Goal: Information Seeking & Learning: Learn about a topic

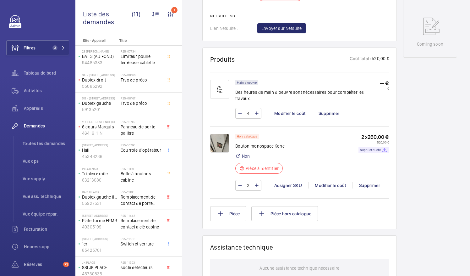
scroll to position [341, 0]
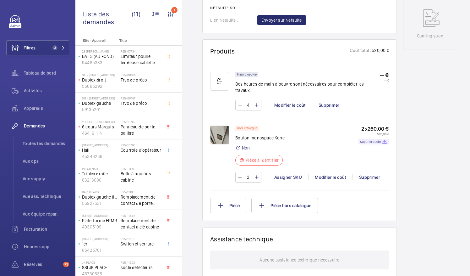
click at [222, 137] on img at bounding box center [219, 134] width 19 height 19
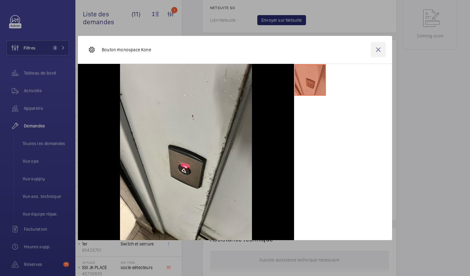
click at [382, 48] on wm-front-icon-button at bounding box center [378, 49] width 15 height 15
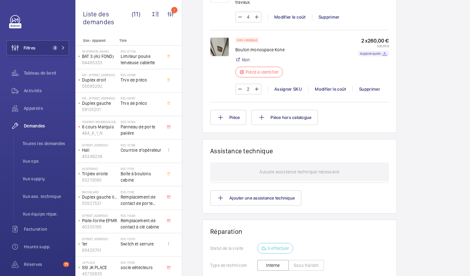
scroll to position [434, 0]
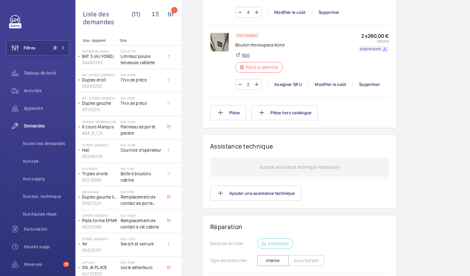
click at [248, 56] on link "Non" at bounding box center [246, 55] width 8 height 6
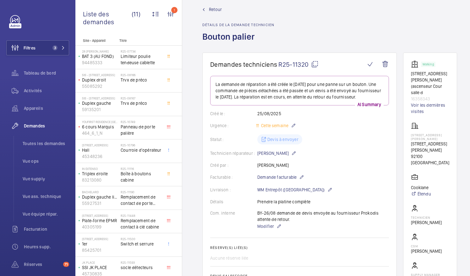
scroll to position [0, 0]
